Goal: Find specific page/section: Find specific page/section

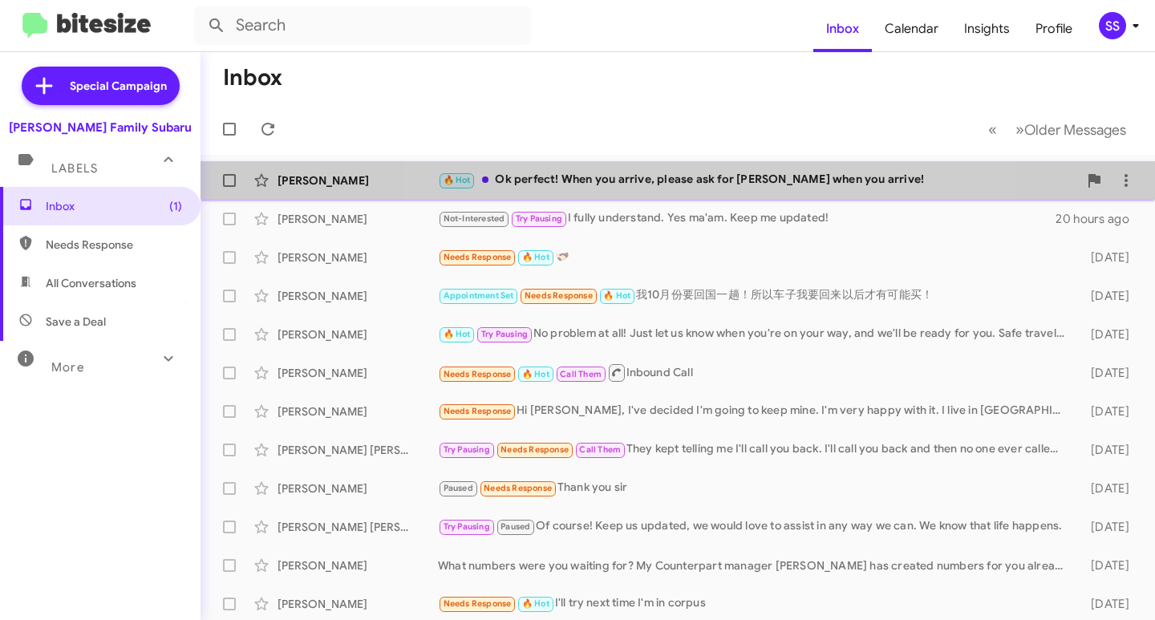
click at [703, 170] on div "[PERSON_NAME] 🔥 Hot Ok perfect! When you arrive, please ask for [PERSON_NAME] w…" at bounding box center [677, 180] width 929 height 32
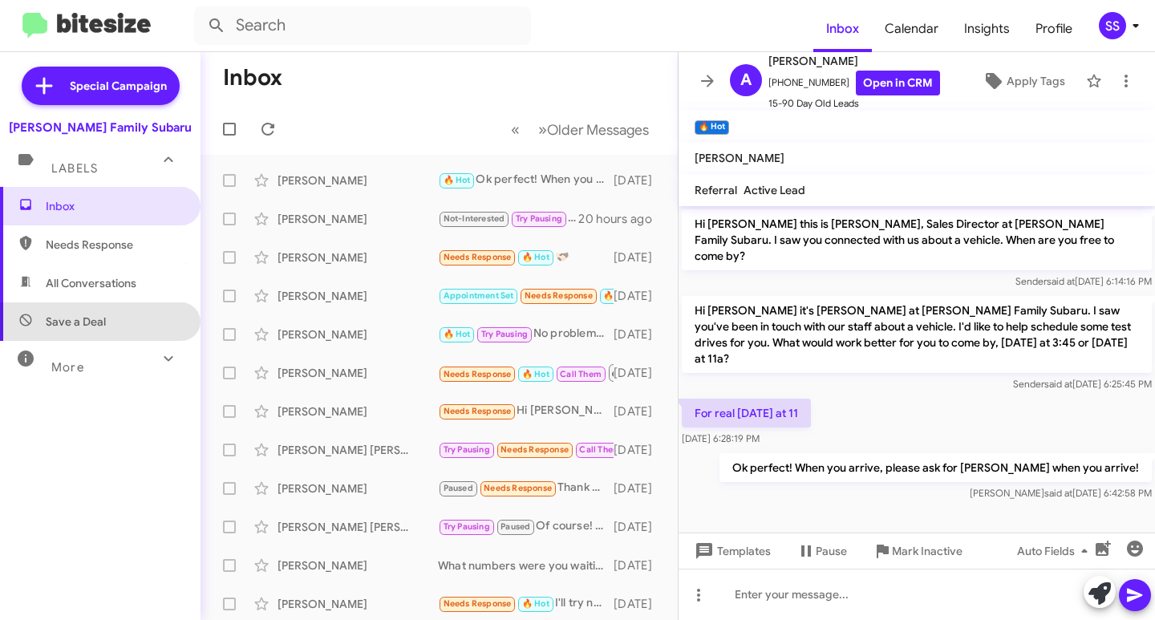
click at [104, 318] on span "Save a Deal" at bounding box center [76, 322] width 60 height 16
type input "in:not-interested"
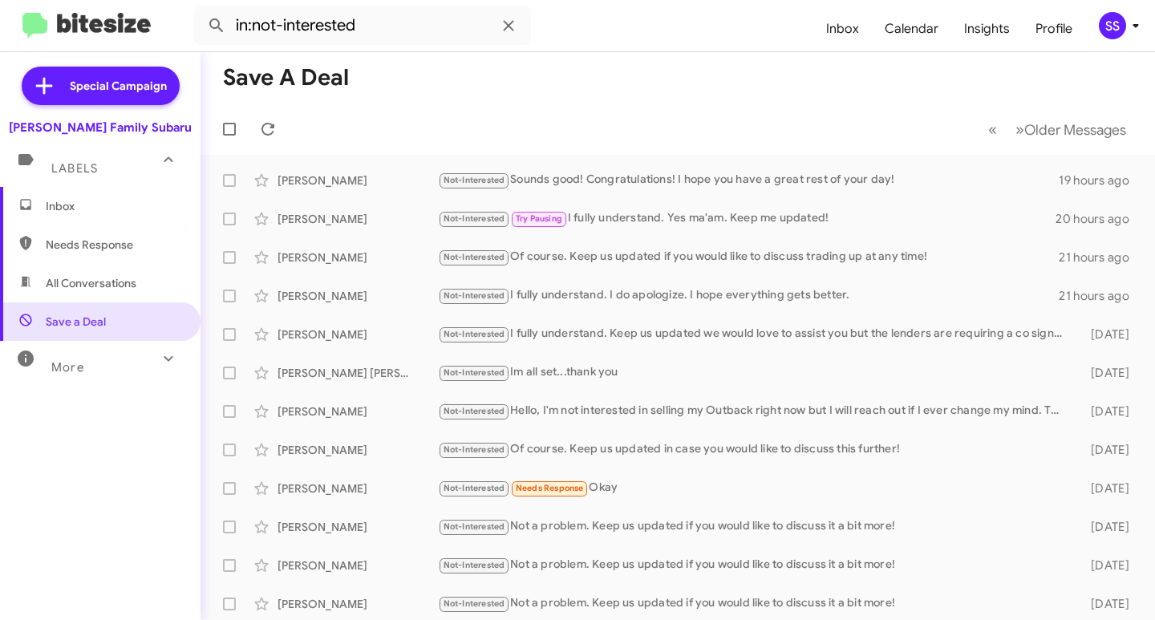
click at [63, 218] on span "Inbox" at bounding box center [100, 206] width 201 height 39
